Goal: Obtain resource: Download file/media

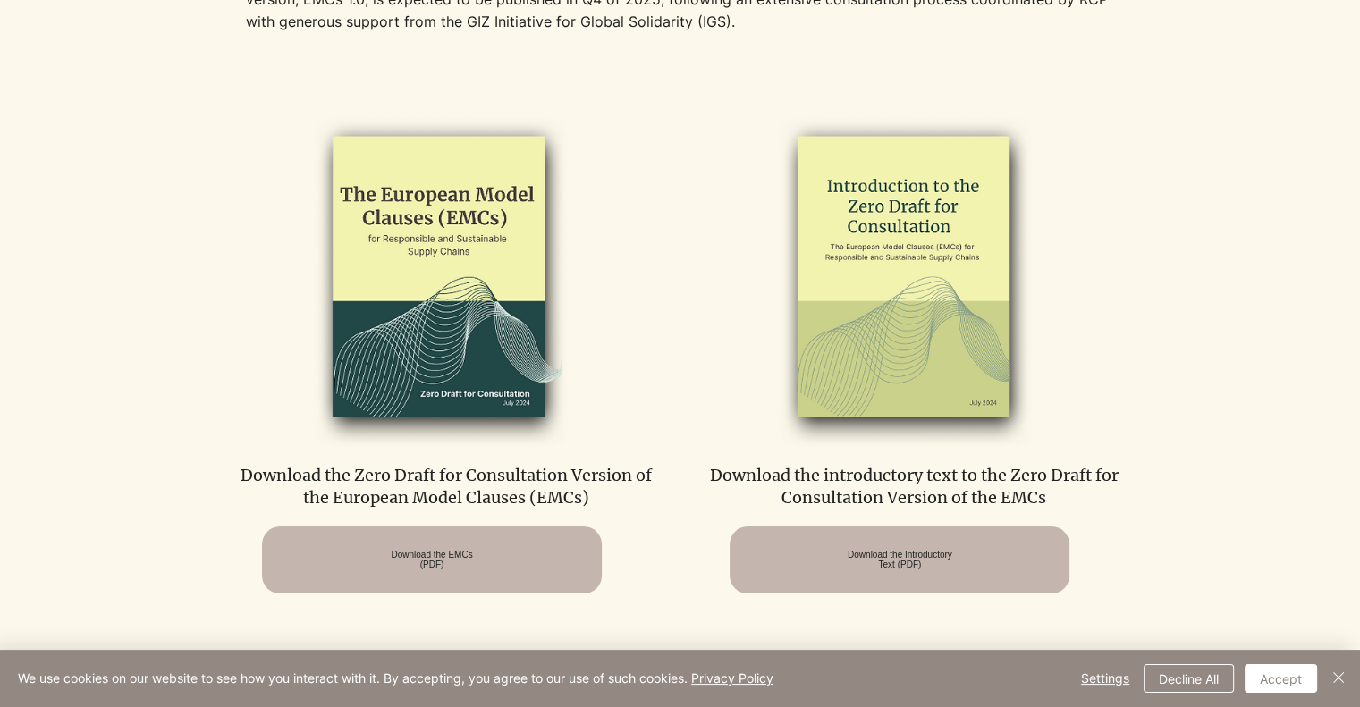
scroll to position [896, 0]
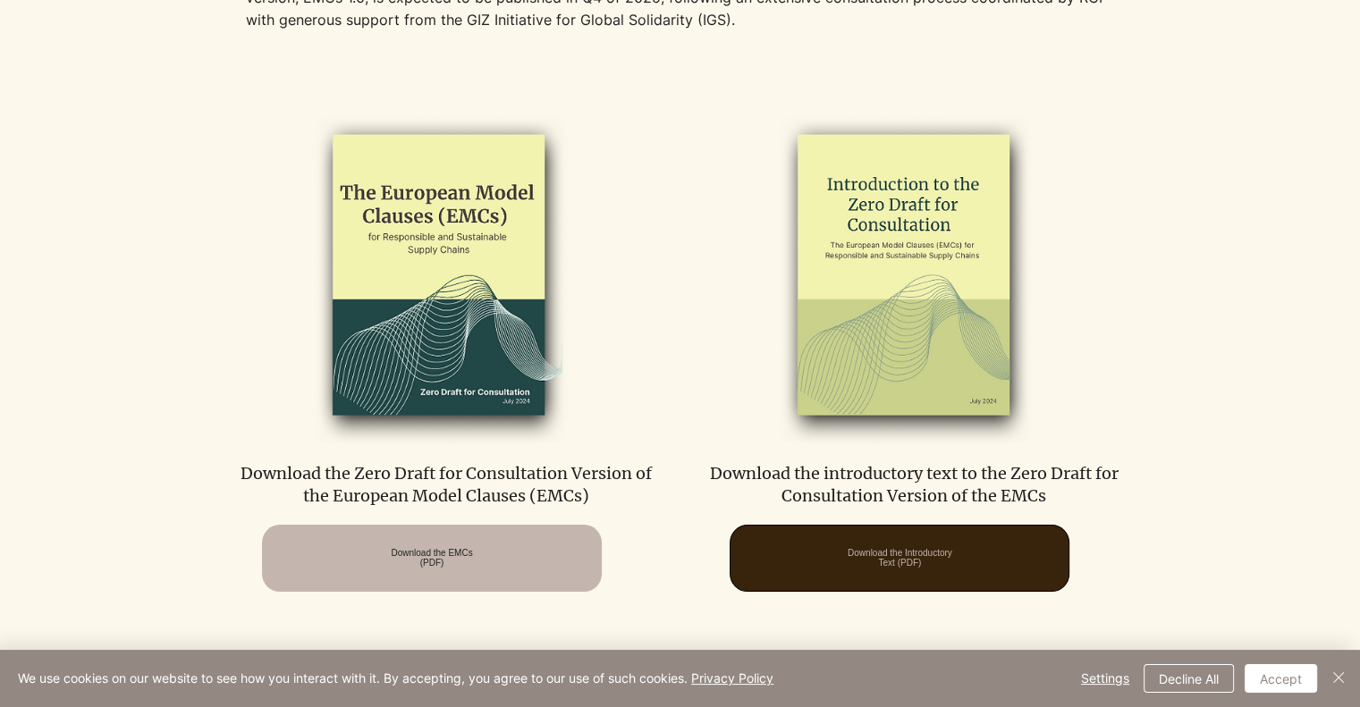
click at [848, 550] on span "Download the Introductory Text (PDF)" at bounding box center [900, 558] width 105 height 20
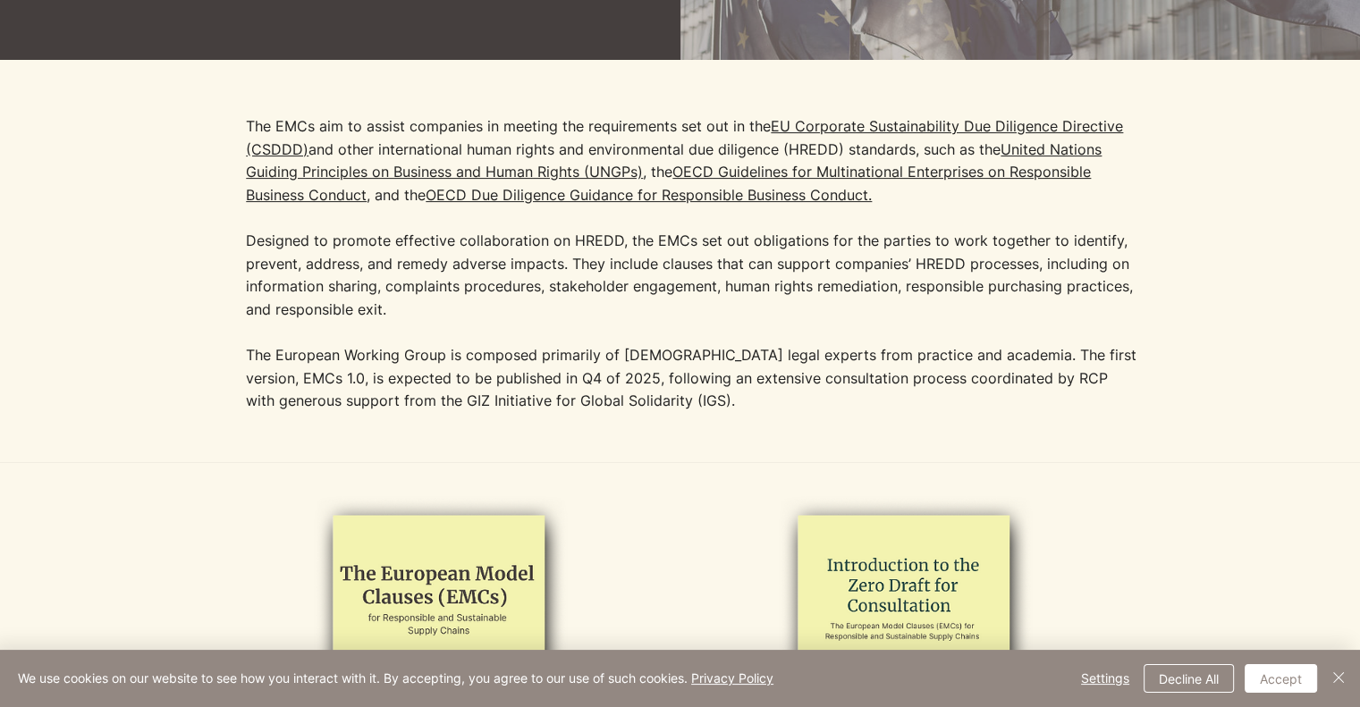
scroll to position [512, 0]
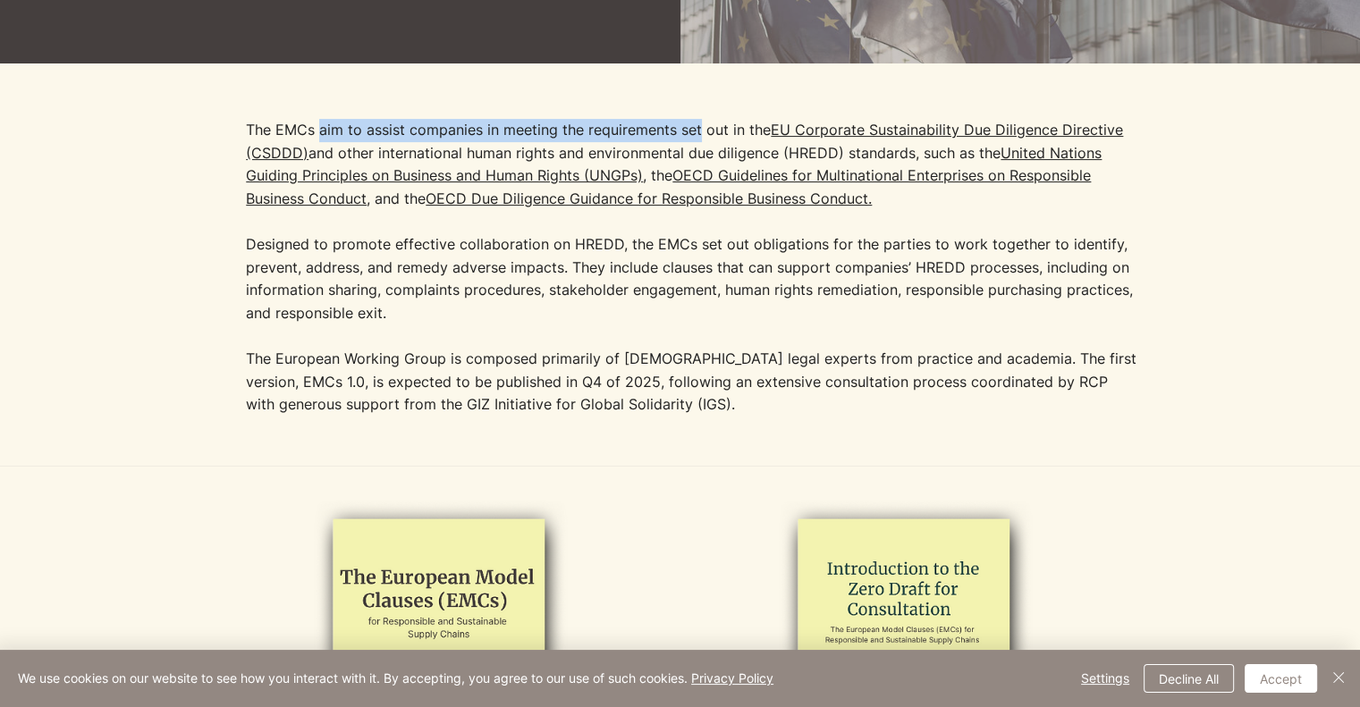
drag, startPoint x: 321, startPoint y: 130, endPoint x: 701, endPoint y: 135, distance: 380.2
click at [701, 135] on p "The EMCs aim to assist companies in meeting the requirements set out in the [GE…" at bounding box center [693, 222] width 894 height 206
copy p "aim to assist companies in meeting the requirements set"
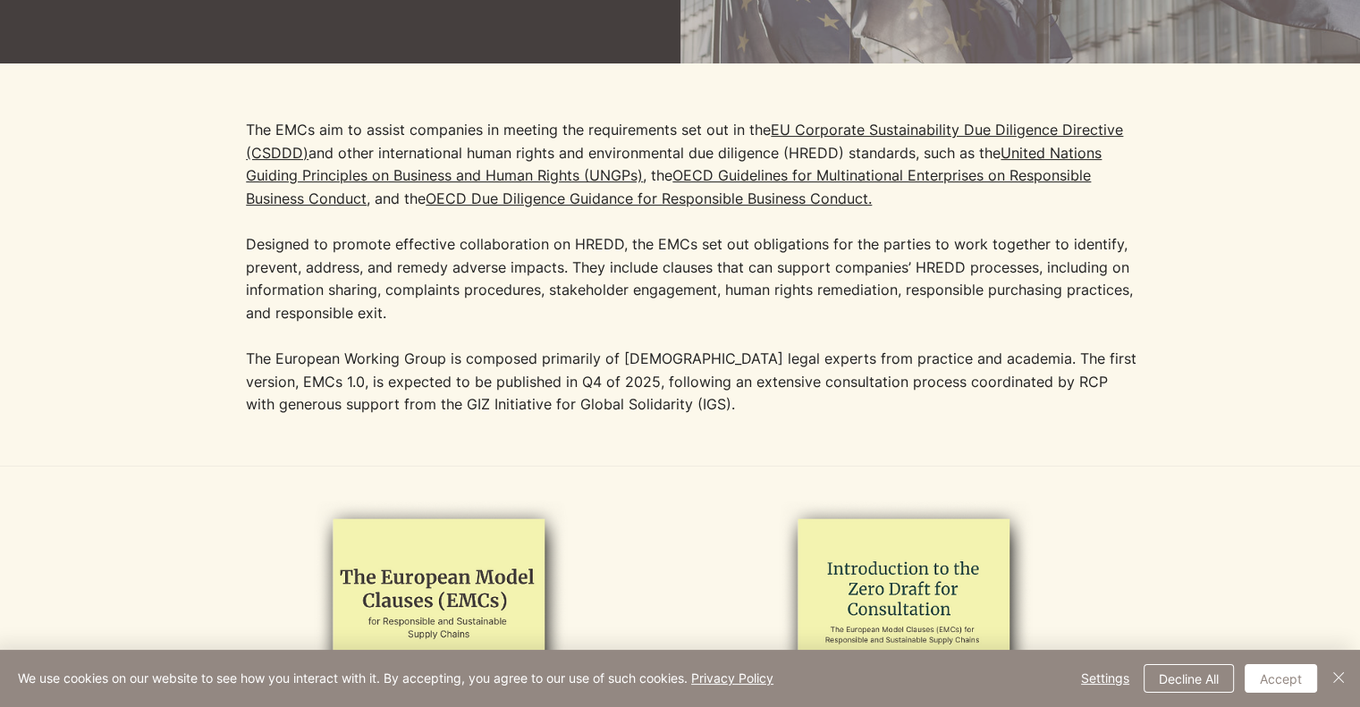
click at [1005, 322] on p "The EMCs aim to assist companies in meeting the requirements set out in the [GE…" at bounding box center [693, 222] width 894 height 206
drag, startPoint x: 661, startPoint y: 267, endPoint x: 760, endPoint y: 309, distance: 108.2
click at [760, 309] on p "The EMCs aim to assist companies in meeting the requirements set out in the [GE…" at bounding box center [693, 222] width 894 height 206
copy p "clauses that can support companies’ HREDD processes, including on information s…"
click at [930, 366] on p "The European Working Group is composed primarily of [DEMOGRAPHIC_DATA] legal ex…" at bounding box center [693, 382] width 894 height 69
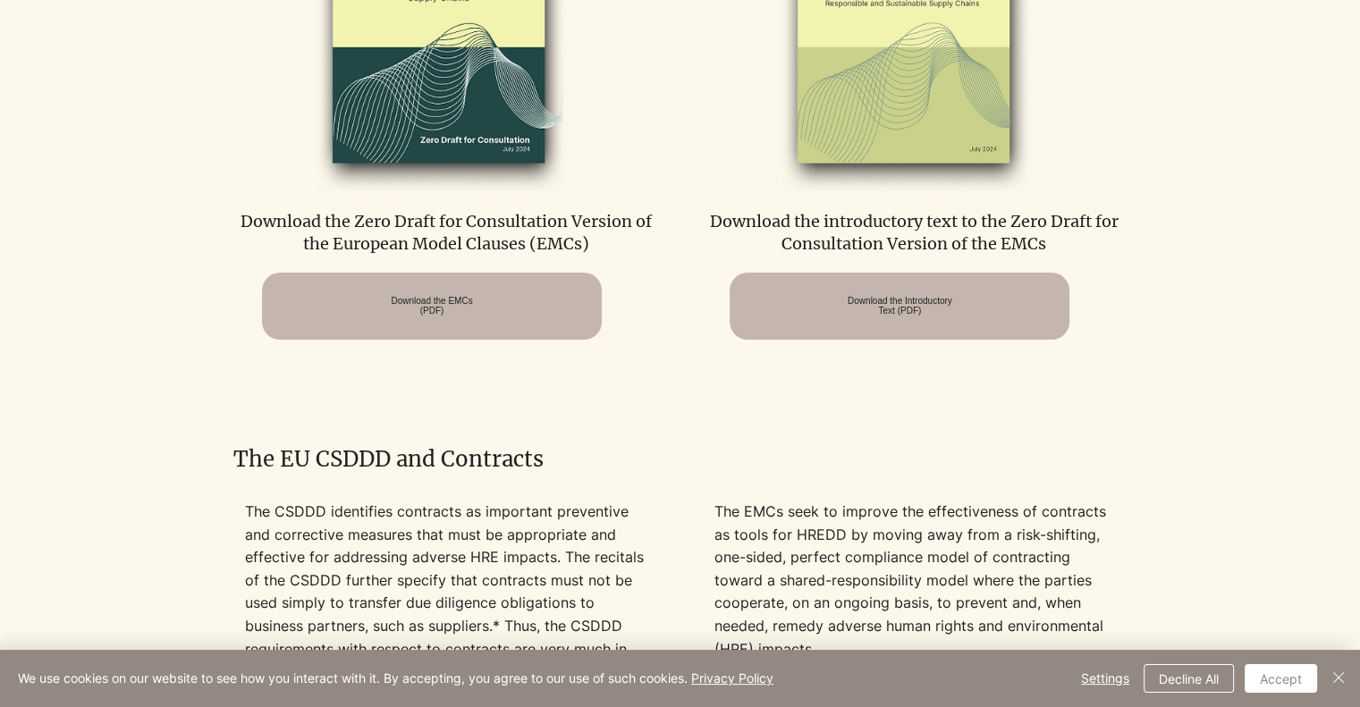
scroll to position [1156, 0]
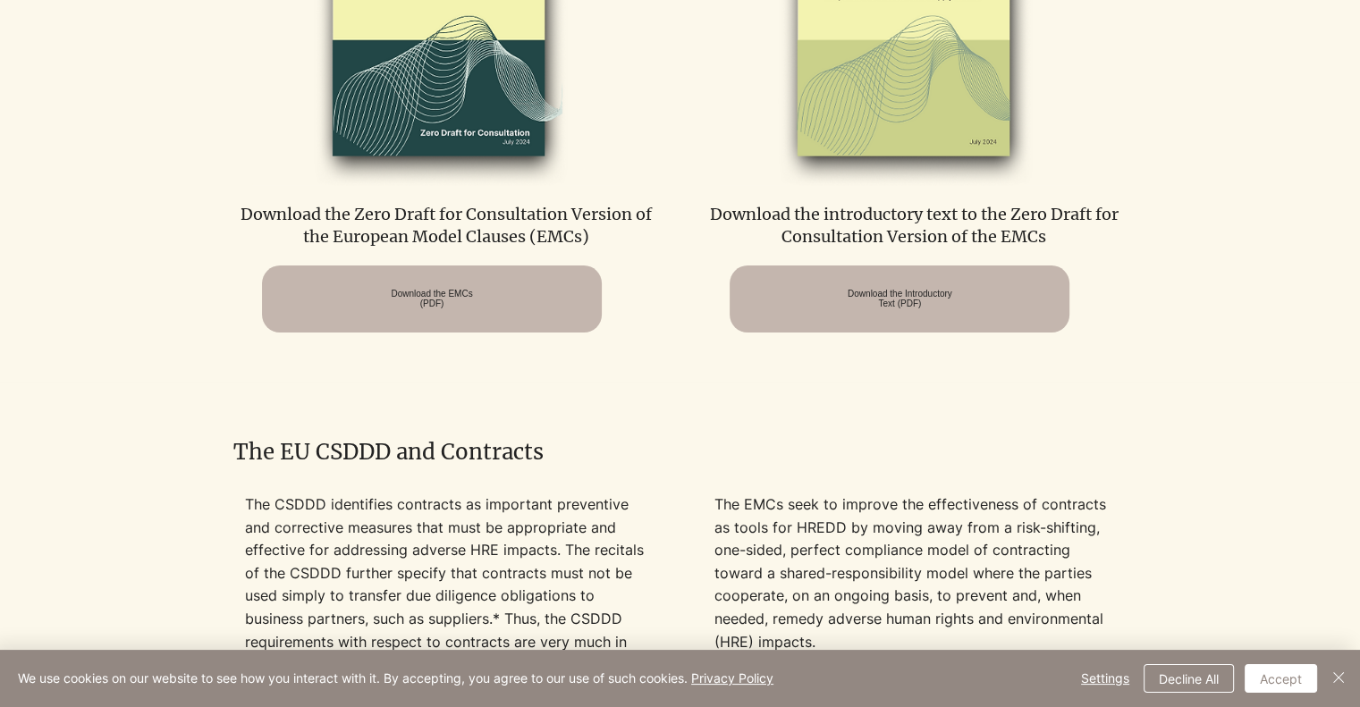
click at [633, 568] on p "The CSDDD identifies contracts as important preventive and corrective measures …" at bounding box center [446, 585] width 402 height 183
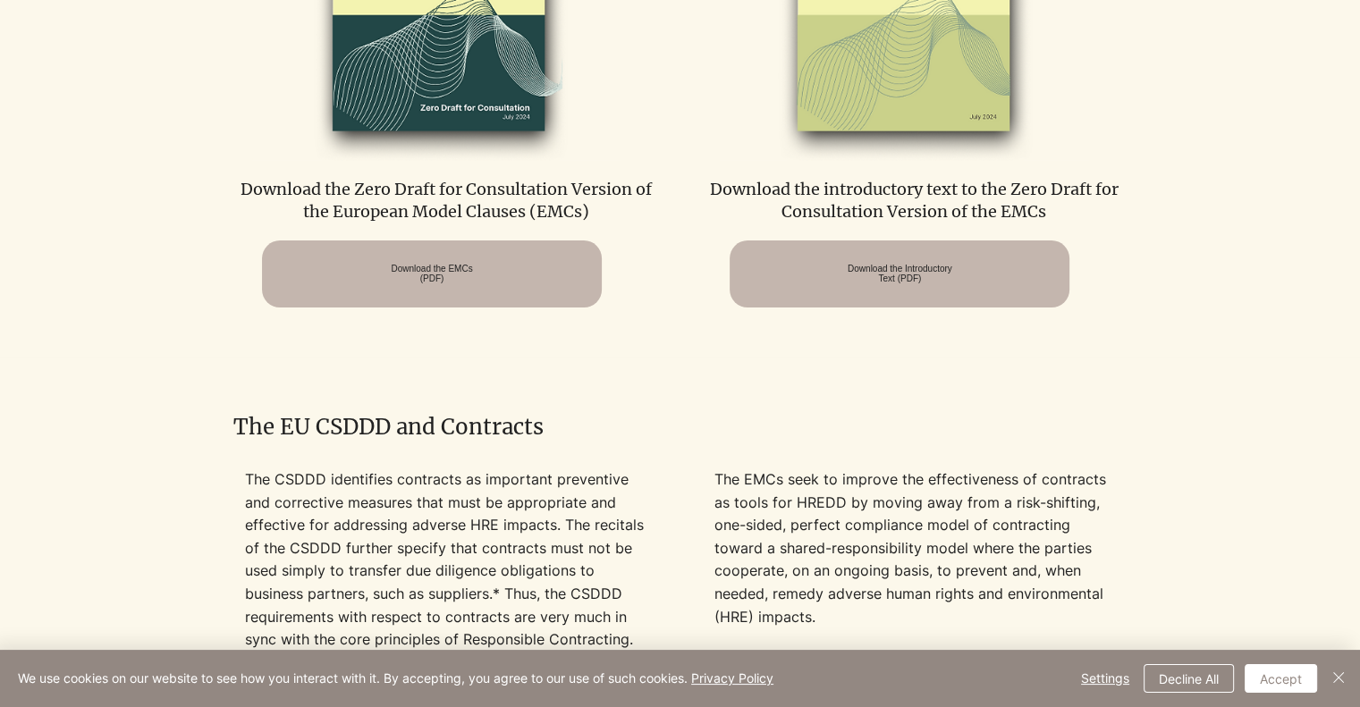
scroll to position [1152, 0]
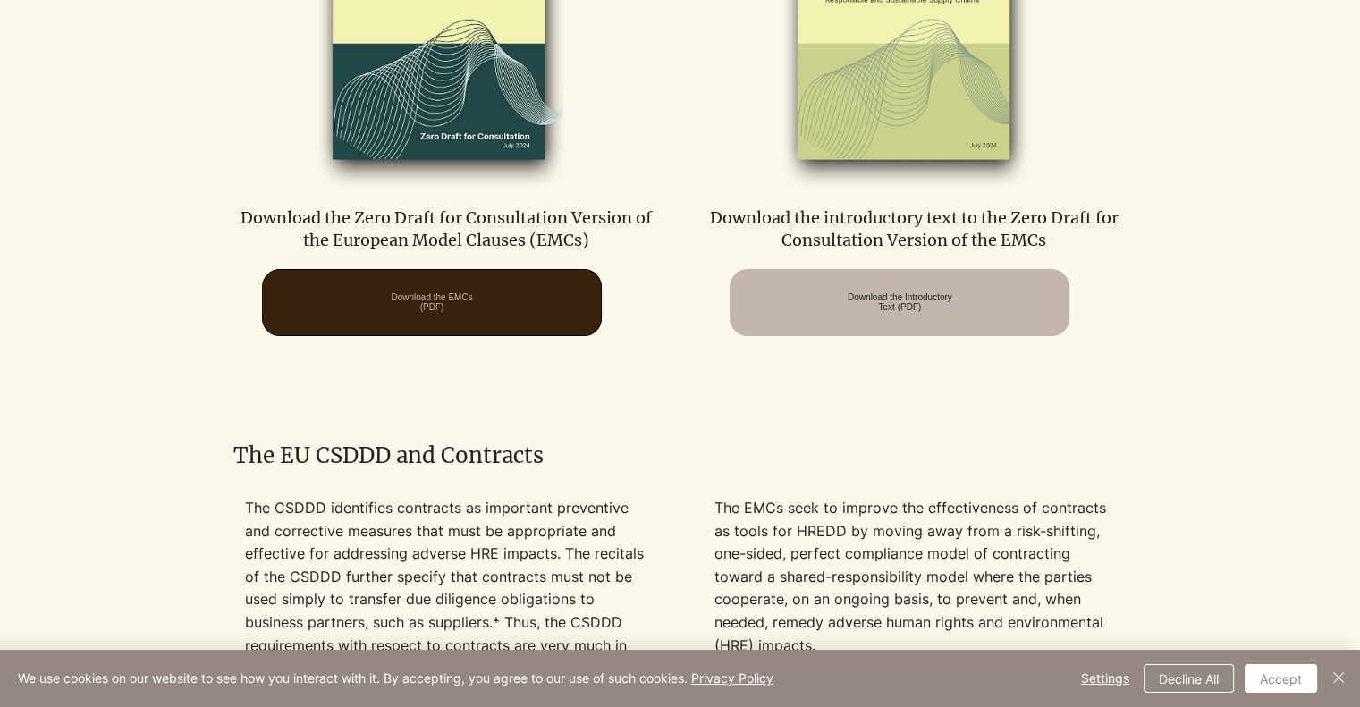
click at [446, 304] on span "Download the EMCs (PDF)" at bounding box center [431, 302] width 81 height 20
